Goal: Task Accomplishment & Management: Manage account settings

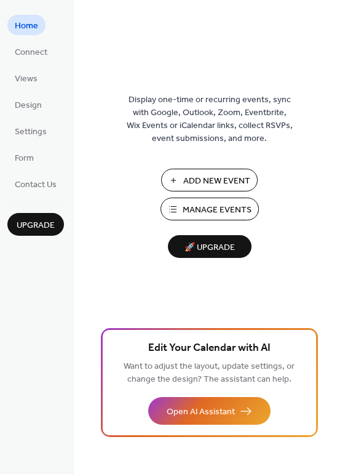
click at [214, 212] on span "Manage Events" at bounding box center [217, 210] width 69 height 13
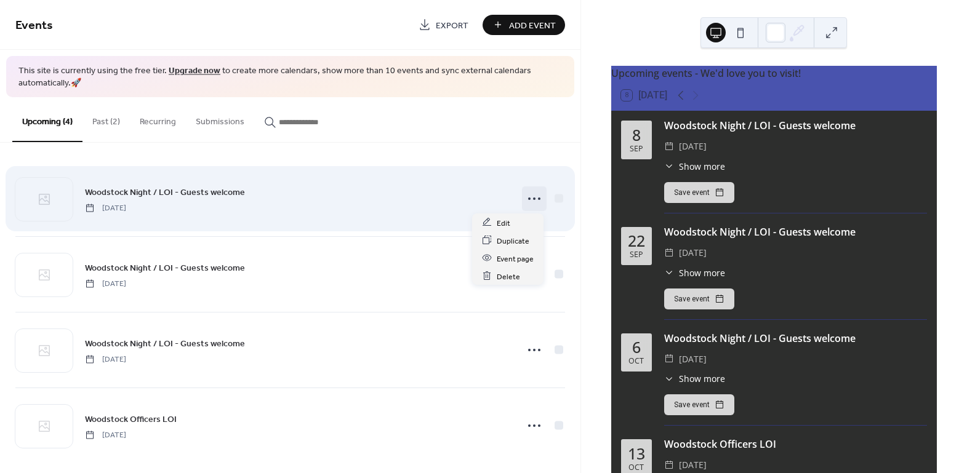
click at [529, 199] on icon at bounding box center [534, 199] width 20 height 20
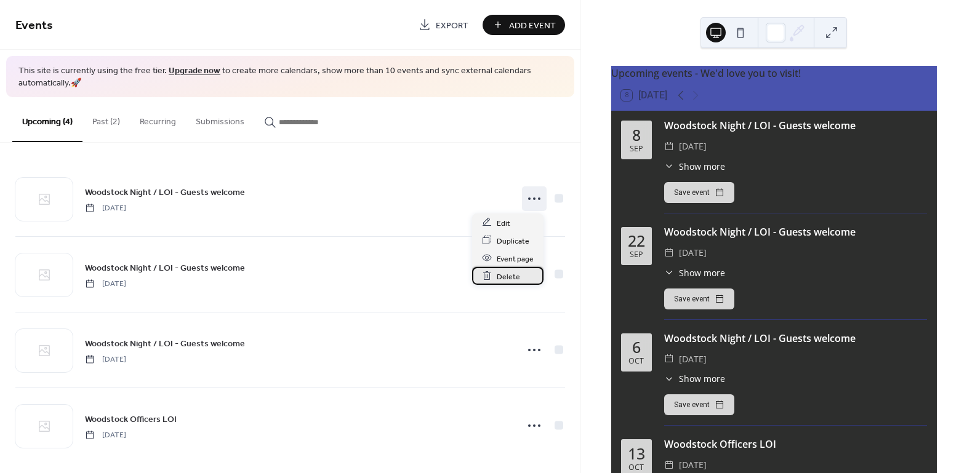
click at [513, 277] on span "Delete" at bounding box center [508, 276] width 23 height 13
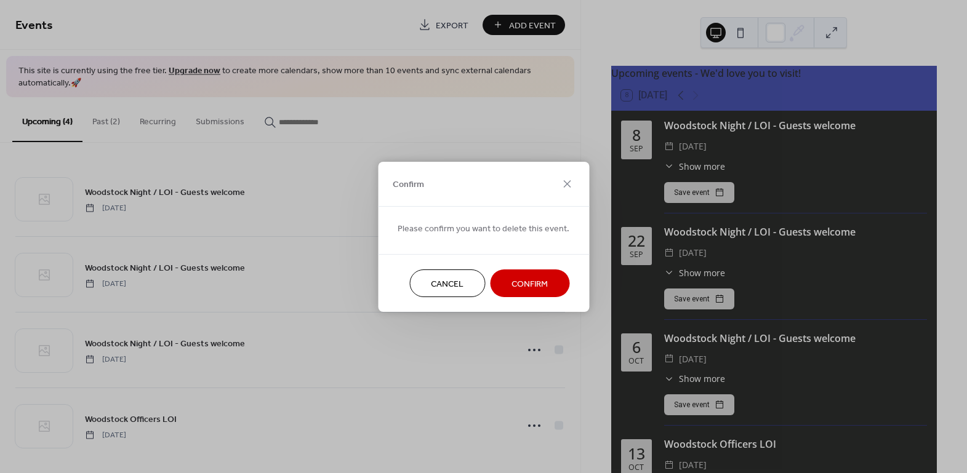
click at [519, 283] on span "Confirm" at bounding box center [529, 284] width 36 height 13
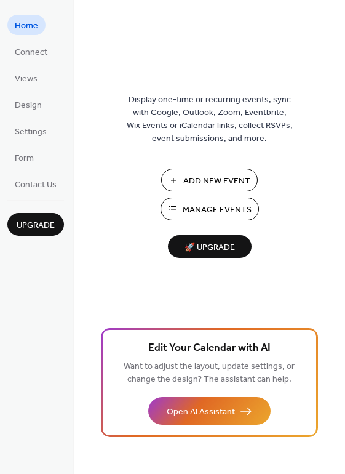
click at [215, 207] on span "Manage Events" at bounding box center [217, 210] width 69 height 13
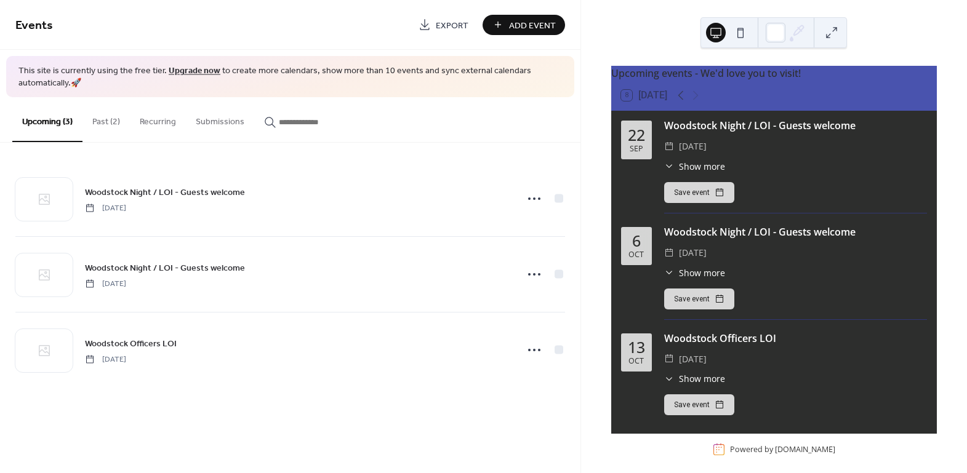
click at [106, 122] on button "Past (2)" at bounding box center [105, 119] width 47 height 44
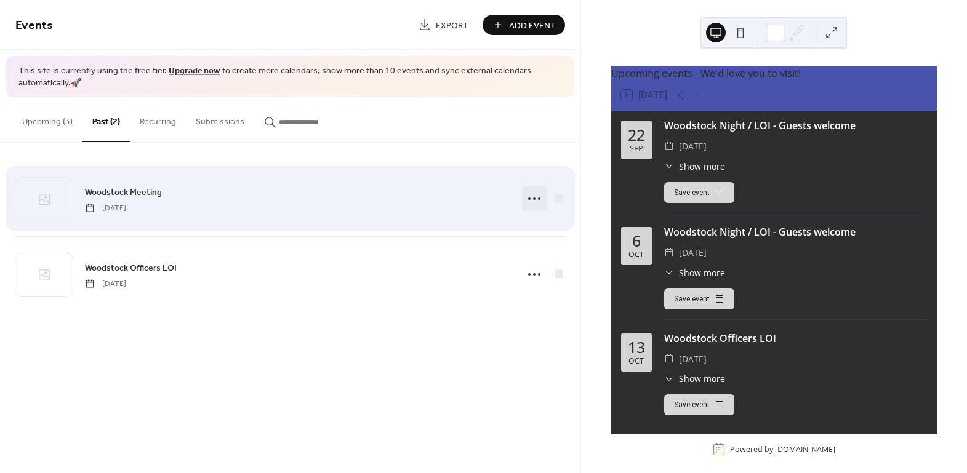
click at [535, 198] on icon at bounding box center [534, 199] width 20 height 20
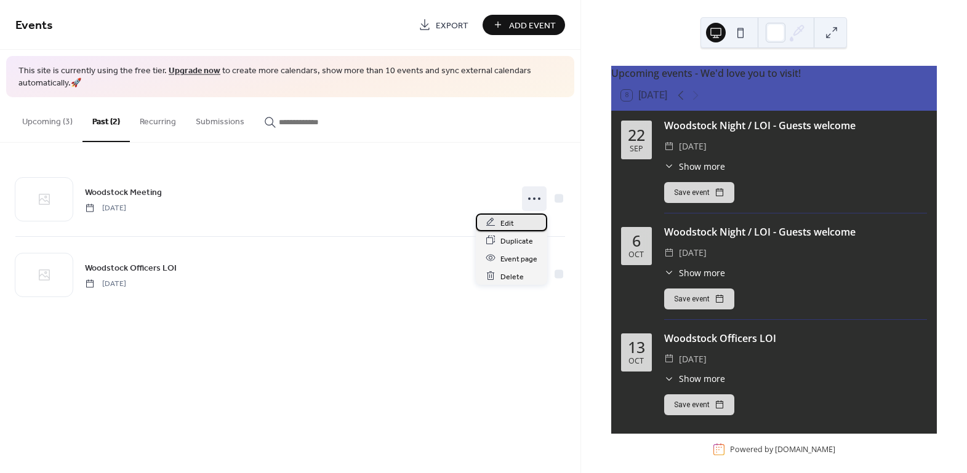
click at [519, 217] on div "Edit" at bounding box center [511, 223] width 71 height 18
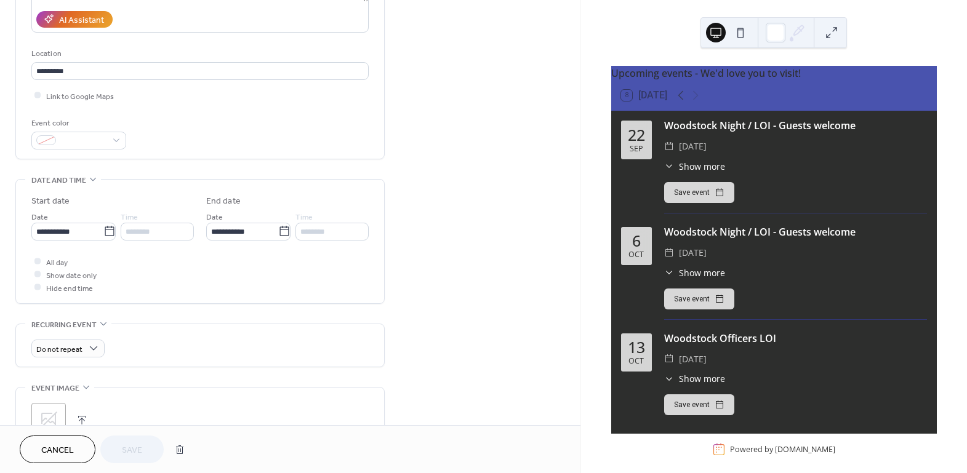
scroll to position [223, 0]
click at [73, 221] on input "**********" at bounding box center [67, 230] width 72 height 18
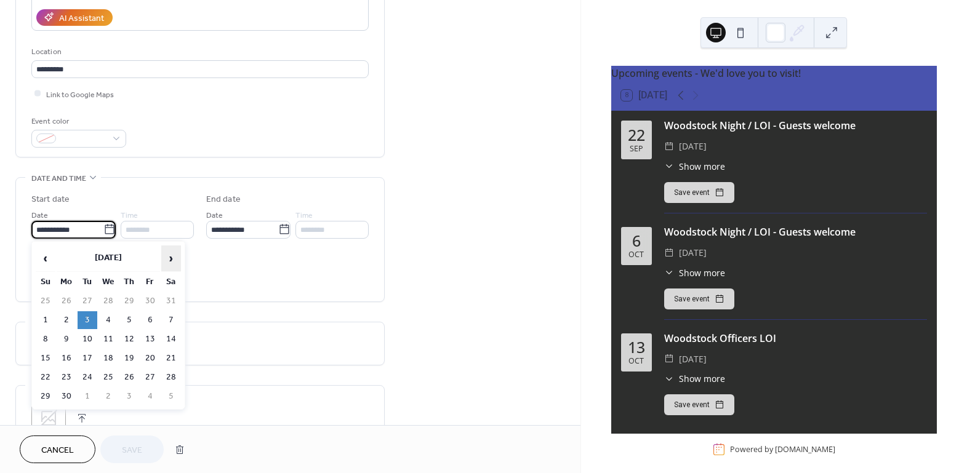
click at [171, 257] on span "›" at bounding box center [171, 258] width 18 height 25
click at [86, 337] on td "14" at bounding box center [88, 339] width 20 height 18
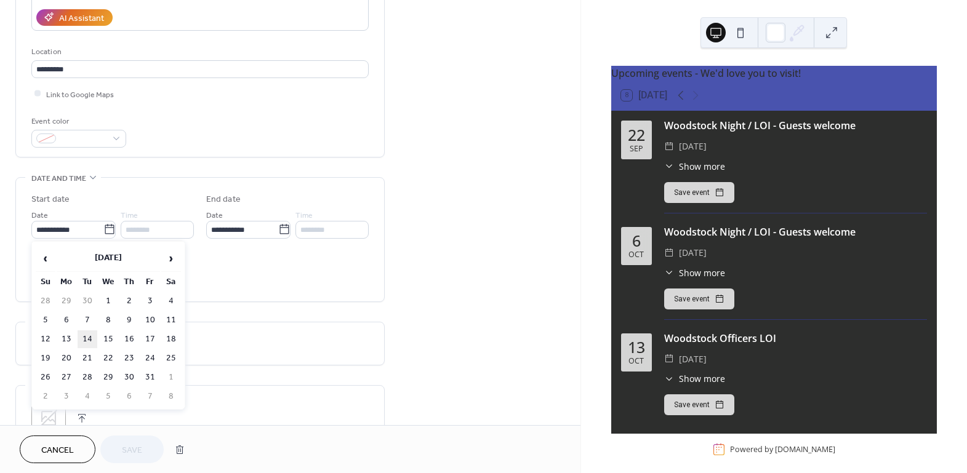
type input "**********"
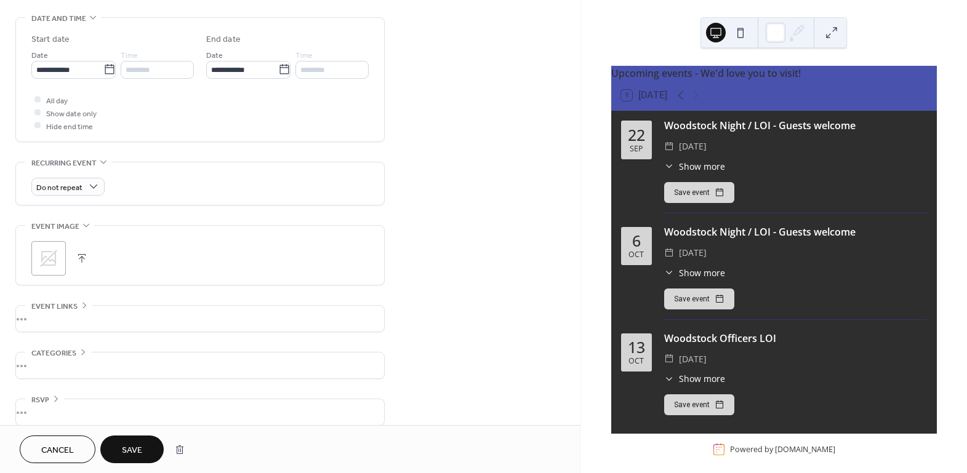
scroll to position [396, 0]
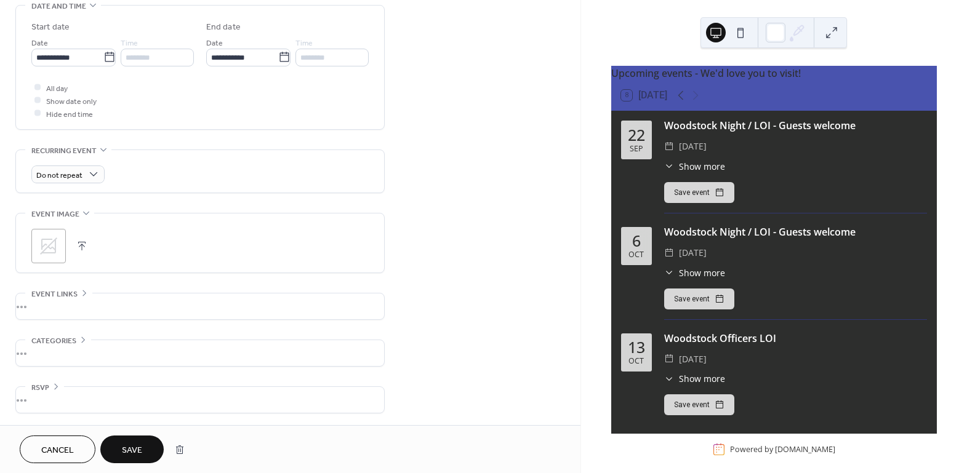
click at [131, 445] on span "Save" at bounding box center [132, 450] width 20 height 13
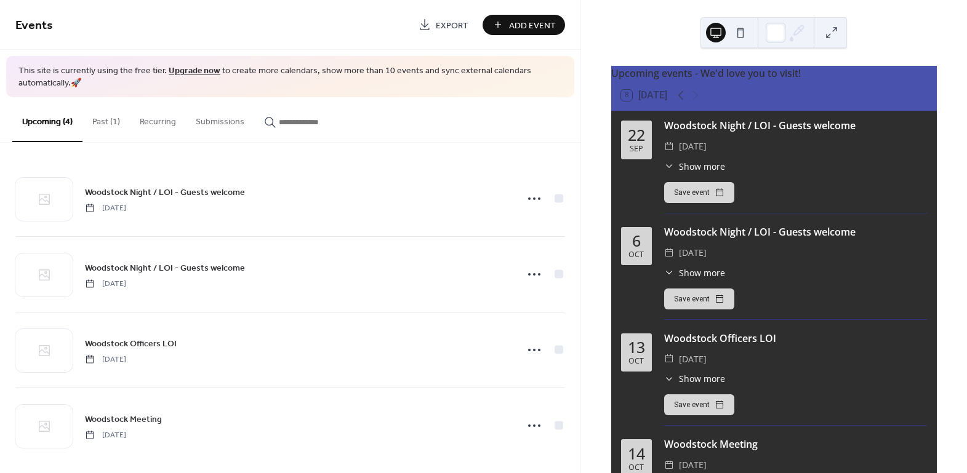
click at [96, 119] on button "Past (1)" at bounding box center [105, 119] width 47 height 44
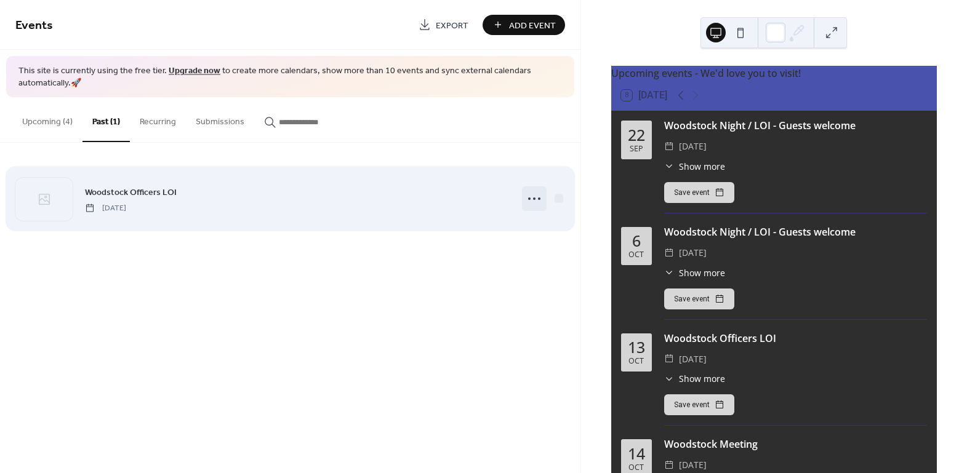
click at [534, 196] on icon at bounding box center [534, 199] width 20 height 20
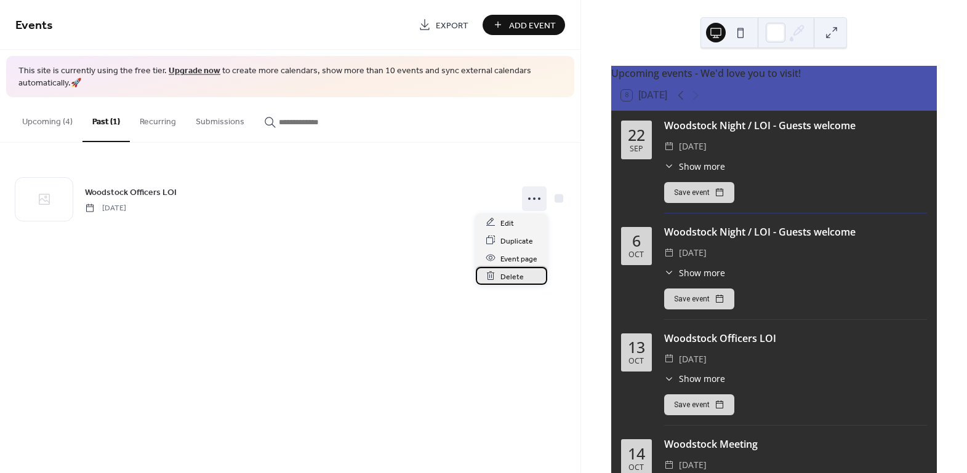
click at [514, 282] on span "Delete" at bounding box center [511, 276] width 23 height 13
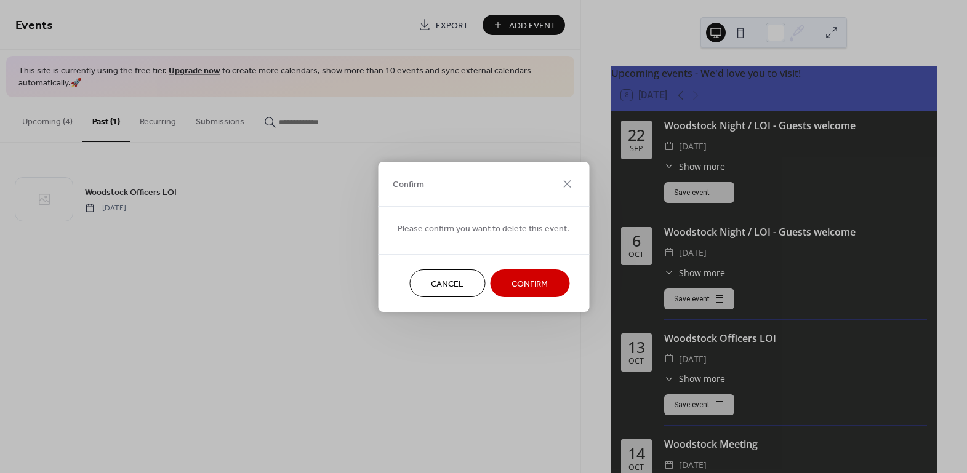
click at [513, 278] on span "Confirm" at bounding box center [529, 284] width 36 height 13
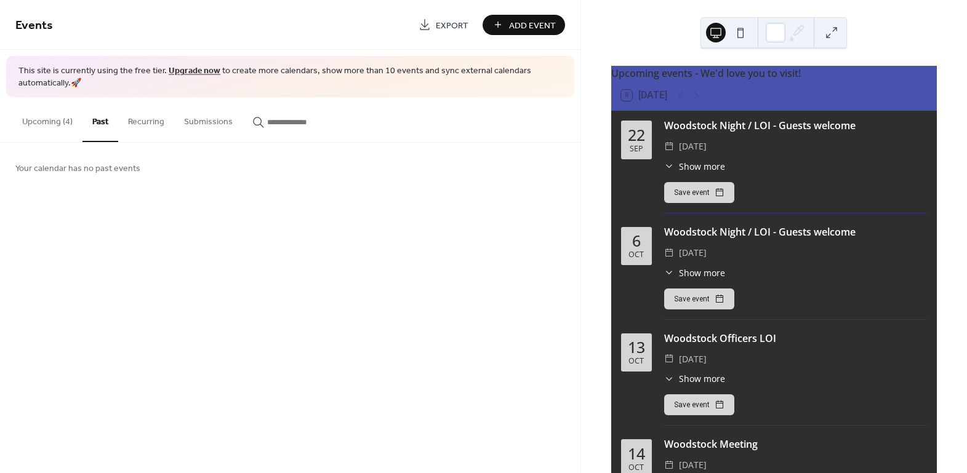
click at [63, 124] on button "Upcoming (4)" at bounding box center [47, 119] width 70 height 44
